Goal: Check status: Check status

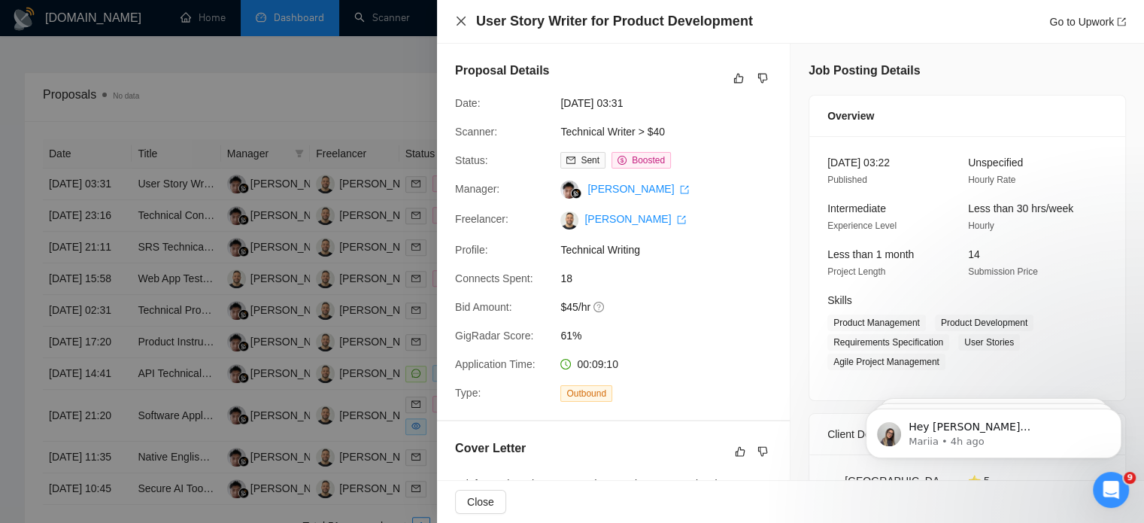
click at [459, 17] on icon "close" at bounding box center [461, 21] width 12 height 12
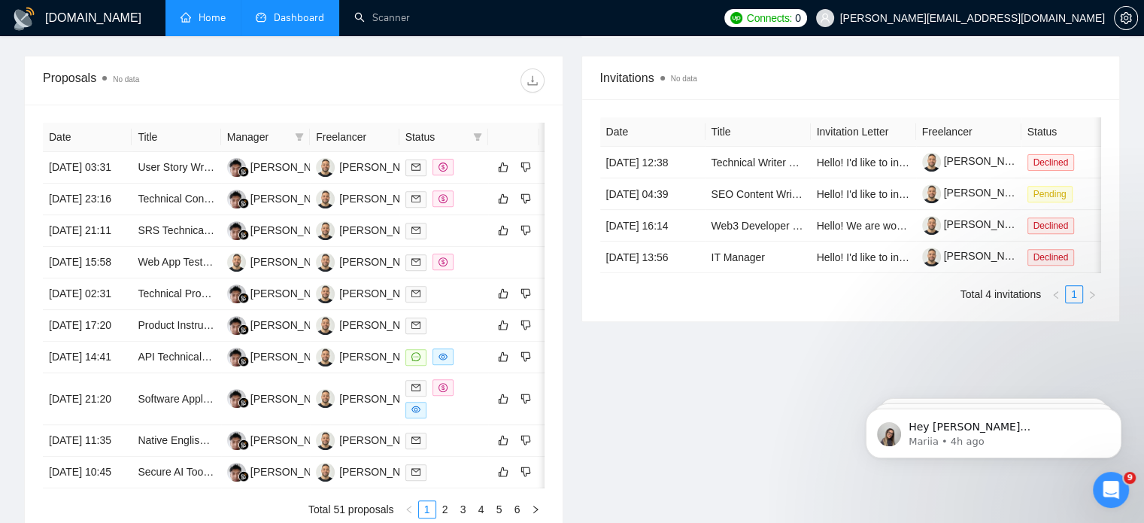
click at [182, 21] on link "Home" at bounding box center [203, 17] width 45 height 13
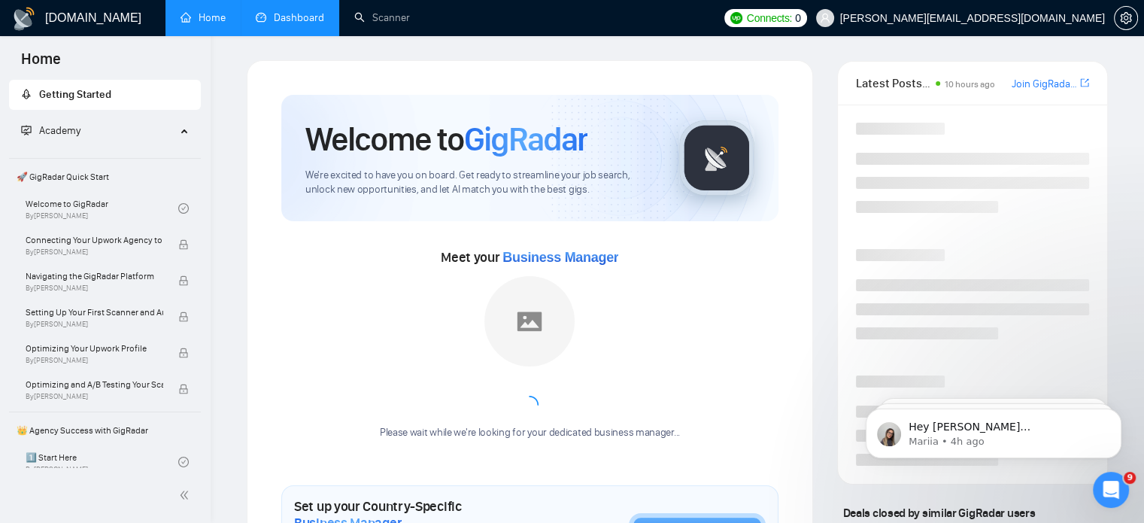
click at [275, 21] on link "Dashboard" at bounding box center [290, 17] width 68 height 13
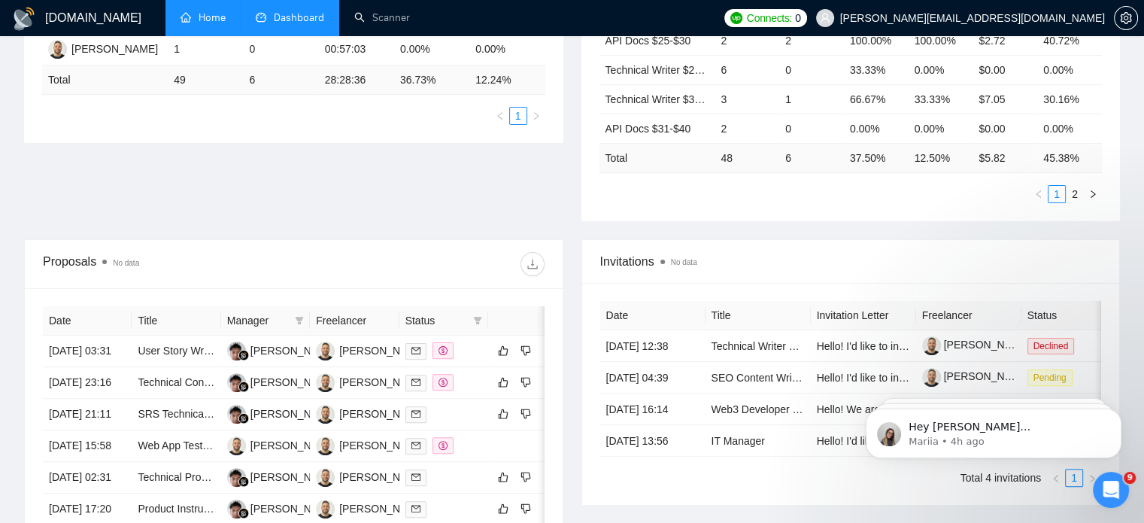
scroll to position [361, 0]
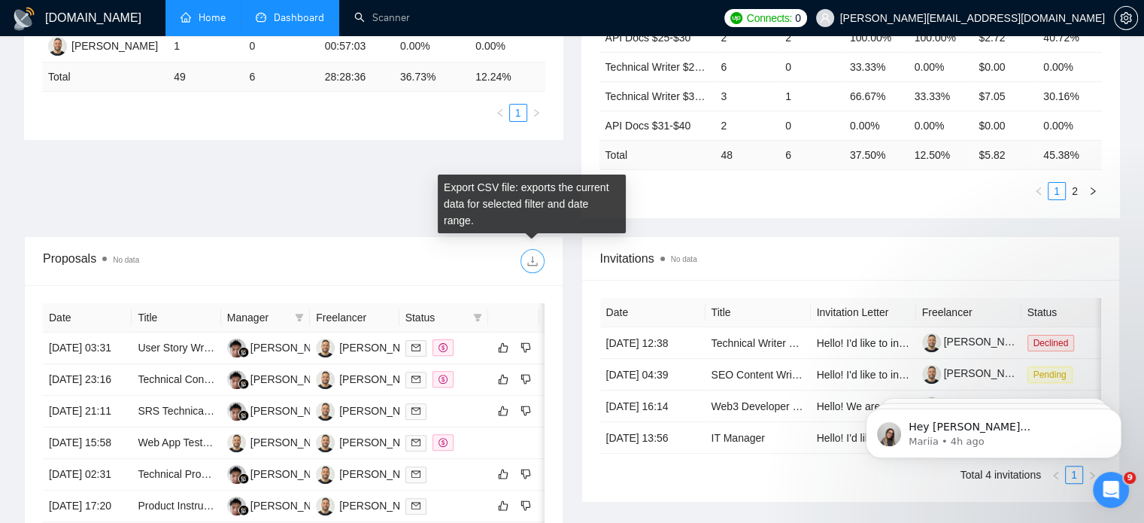
click at [535, 252] on button "button" at bounding box center [533, 261] width 24 height 24
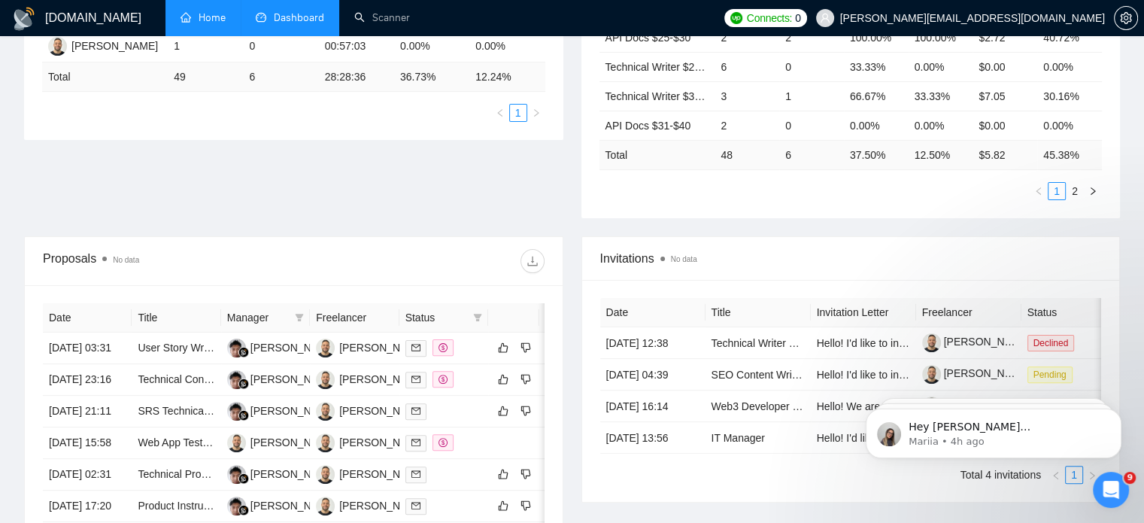
scroll to position [0, 0]
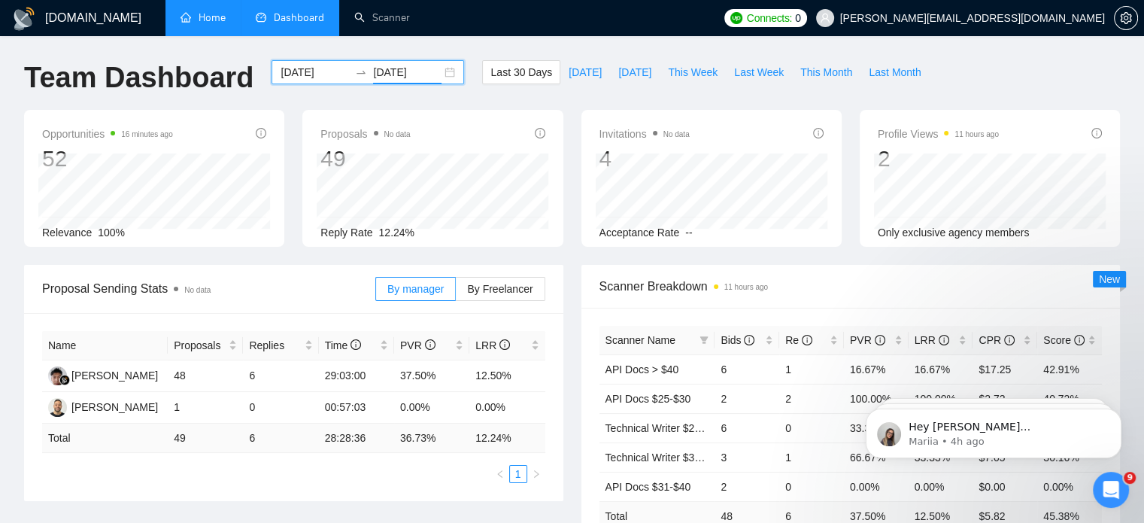
click at [428, 68] on input "[DATE]" at bounding box center [407, 72] width 68 height 17
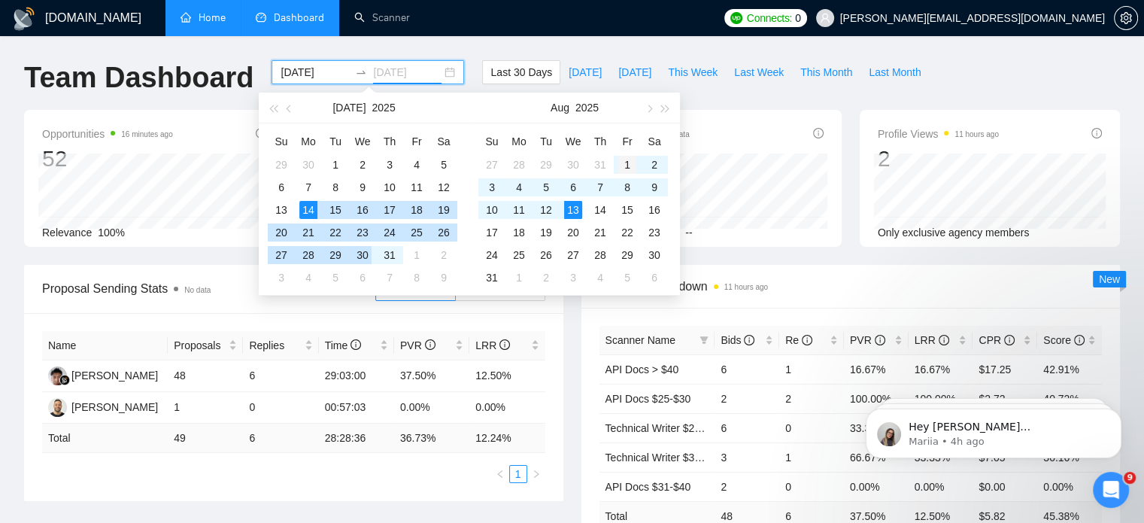
type input "[DATE]"
click at [621, 162] on div "1" at bounding box center [627, 165] width 18 height 18
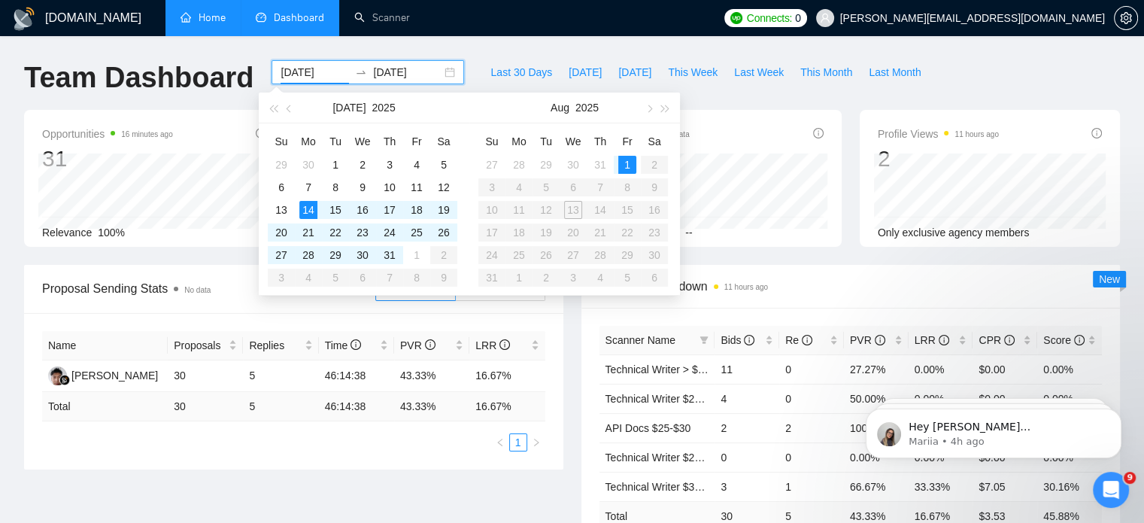
click at [433, 80] on div "[DATE] [DATE]" at bounding box center [368, 72] width 193 height 24
drag, startPoint x: 433, startPoint y: 75, endPoint x: 463, endPoint y: 50, distance: 39.0
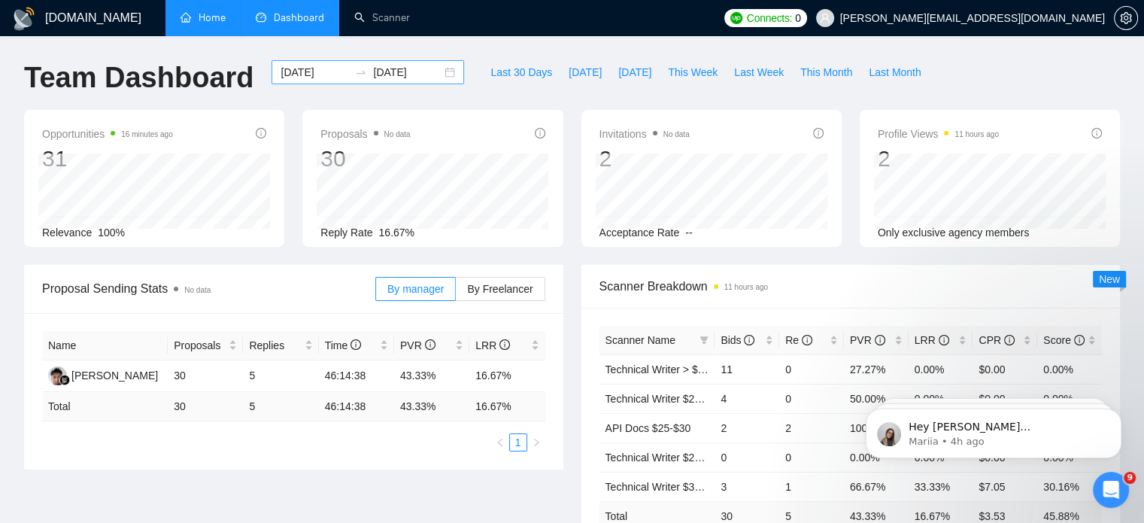
click at [446, 66] on div "[DATE] [DATE]" at bounding box center [368, 72] width 193 height 24
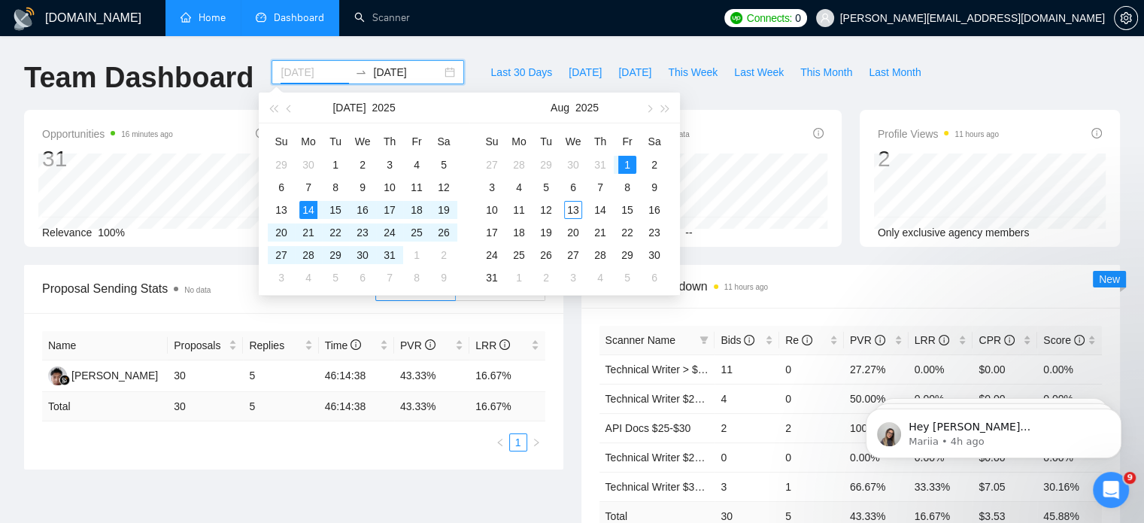
type input "[DATE]"
click at [625, 160] on div "1" at bounding box center [627, 165] width 18 height 18
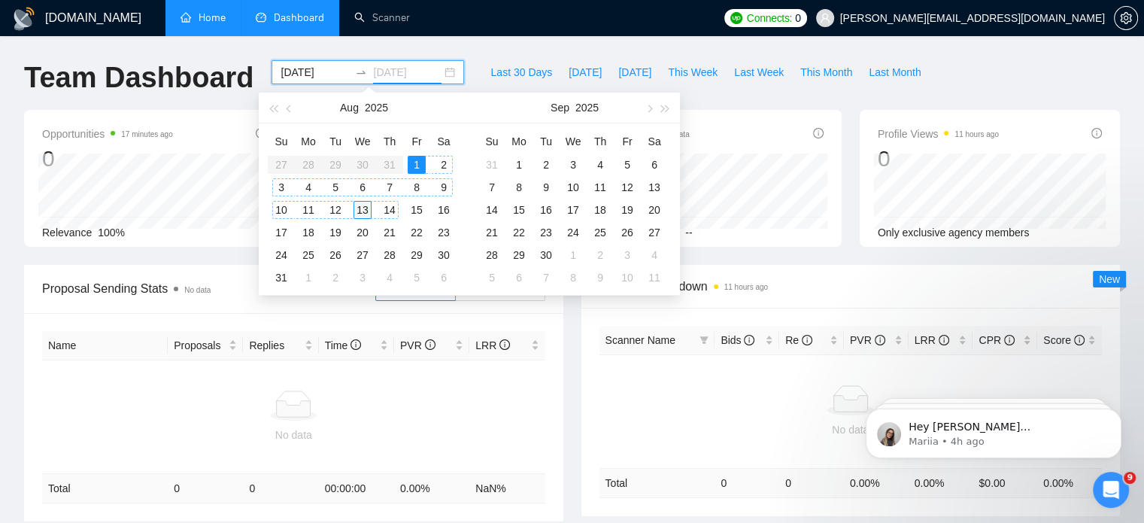
type input "[DATE]"
click at [364, 206] on div "13" at bounding box center [363, 210] width 18 height 18
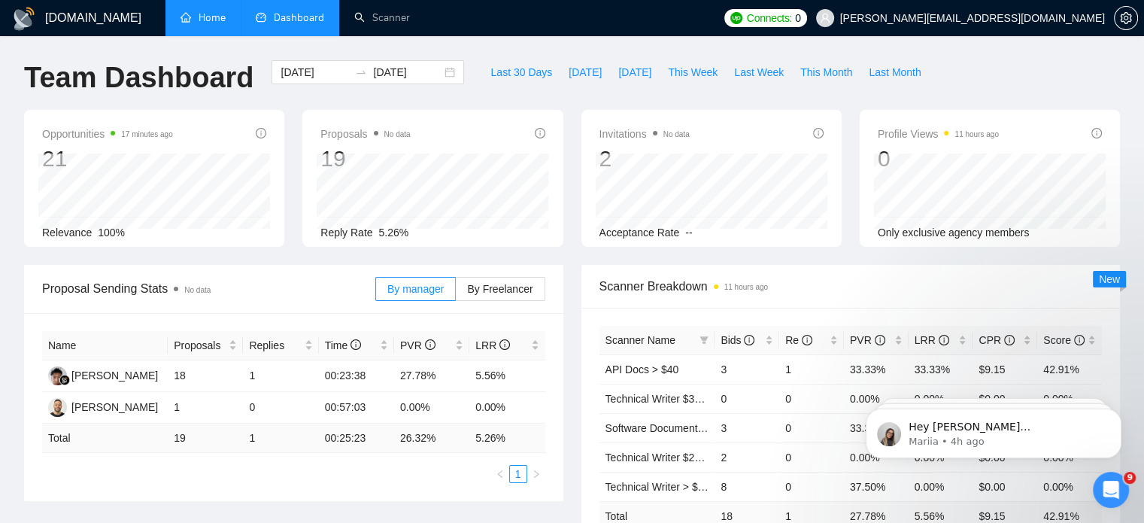
click at [534, 38] on div "[DOMAIN_NAME] Home Dashboard Scanner Connects: 0 [PERSON_NAME][EMAIL_ADDRESS][D…" at bounding box center [572, 486] width 1144 height 972
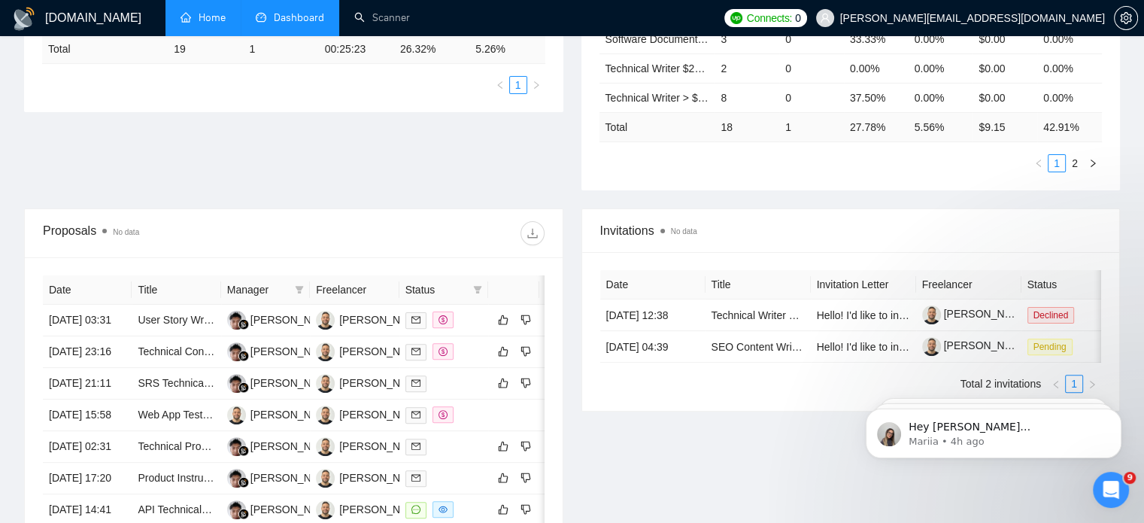
scroll to position [391, 0]
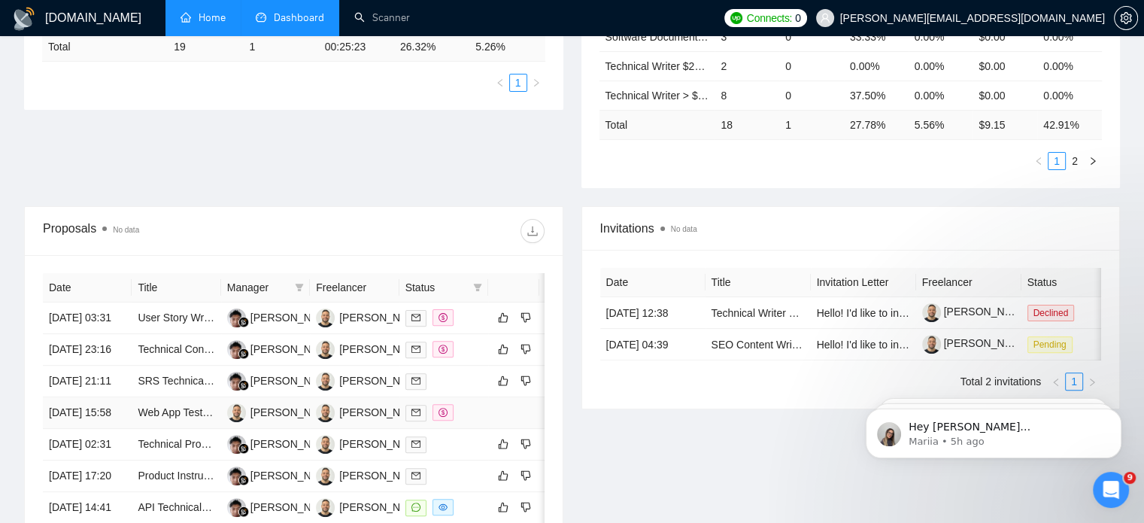
click at [129, 429] on td "[DATE] 15:58" at bounding box center [87, 413] width 89 height 32
